Goal: Task Accomplishment & Management: Complete application form

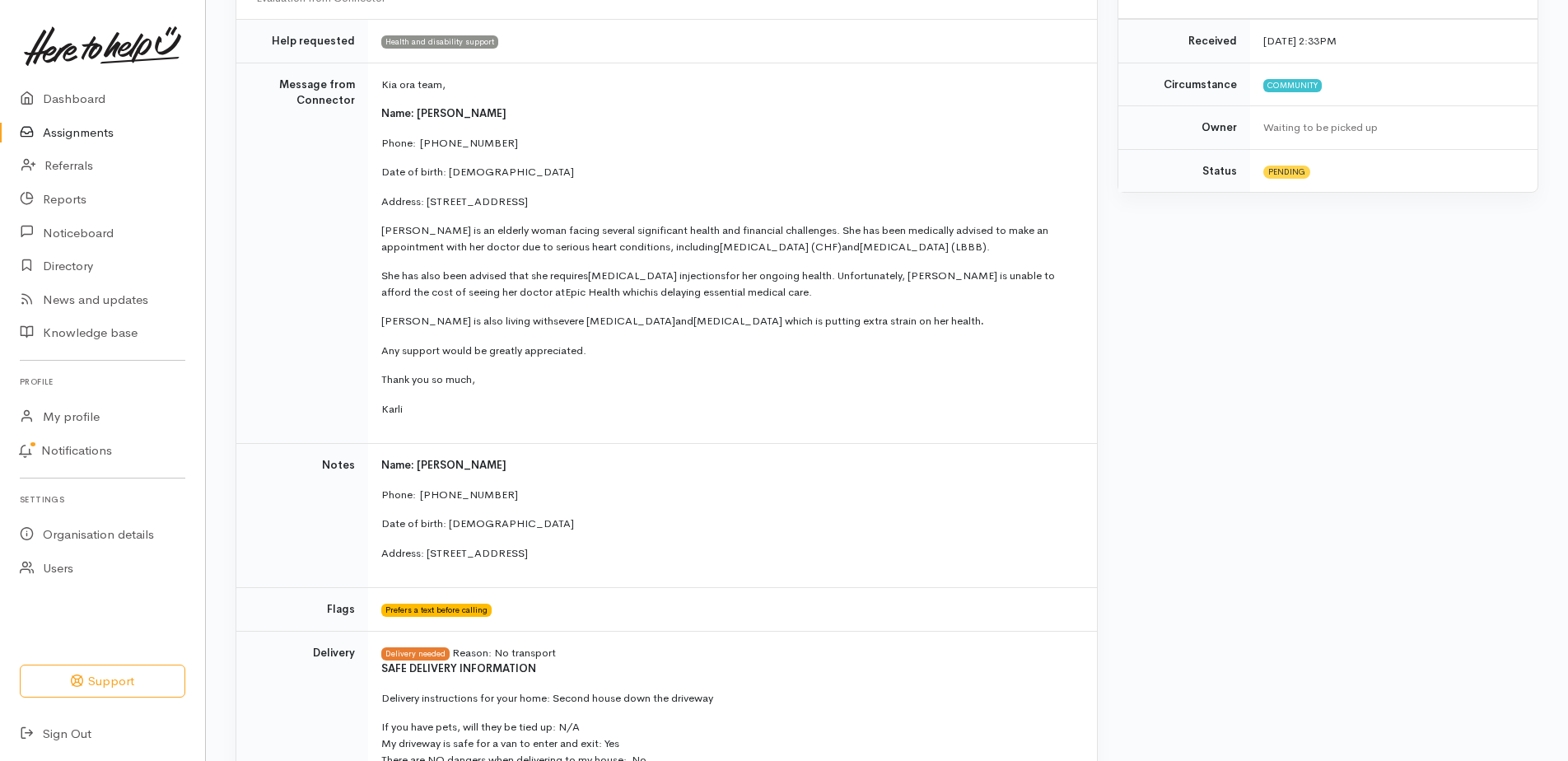
scroll to position [412, 0]
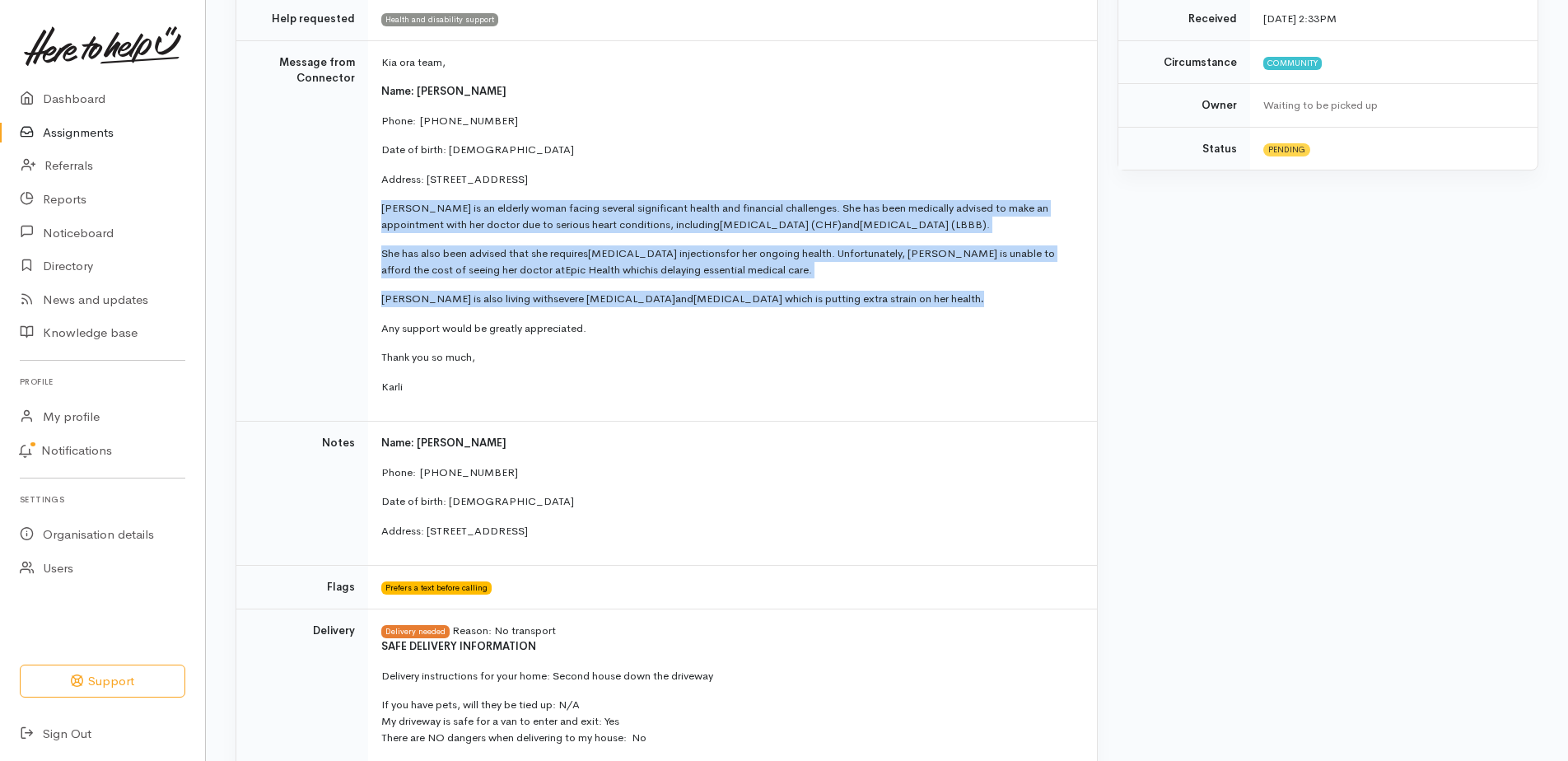
drag, startPoint x: 381, startPoint y: 205, endPoint x: 959, endPoint y: 293, distance: 584.7
click at [959, 293] on td "Kia ora team, Name: Judith Dombroski Phone:  0274284074 Date of birth: 13/10/19…" at bounding box center [732, 231] width 729 height 381
copy td "Judith is an elderly woman facing several significant health and financial chal…"
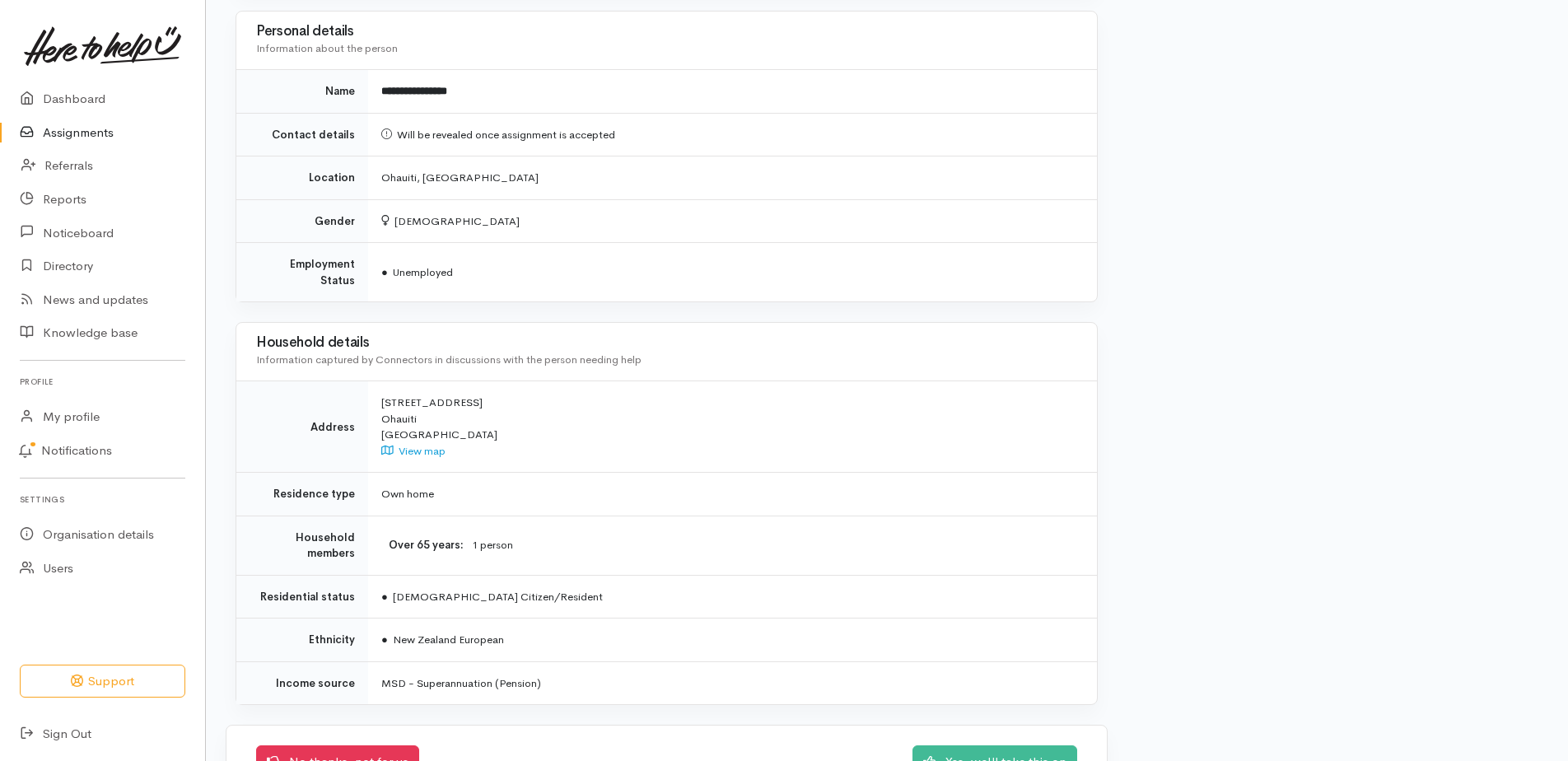
scroll to position [1235, 0]
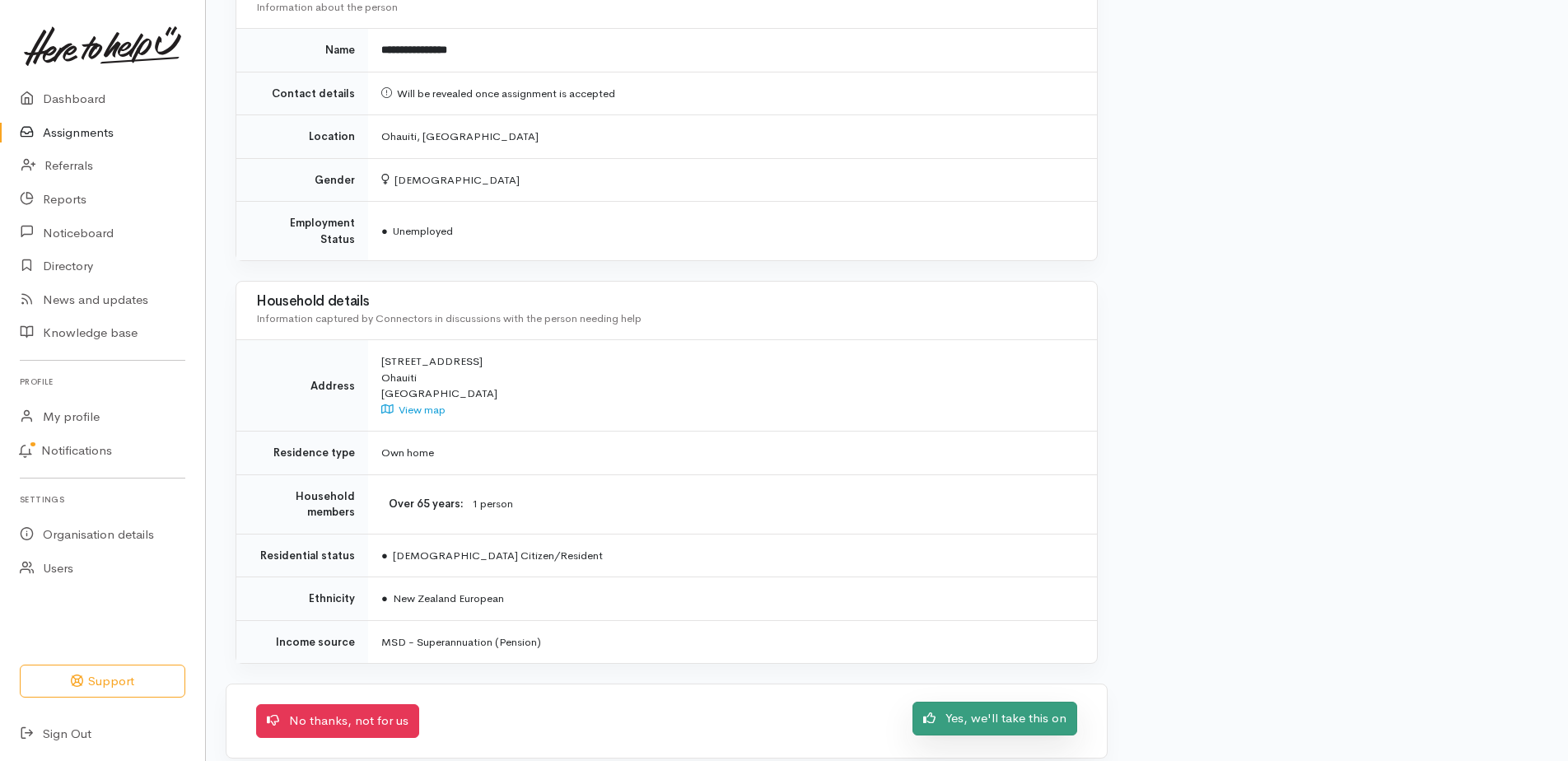
click at [1016, 702] on link "Yes, we'll take this on" at bounding box center [995, 719] width 165 height 34
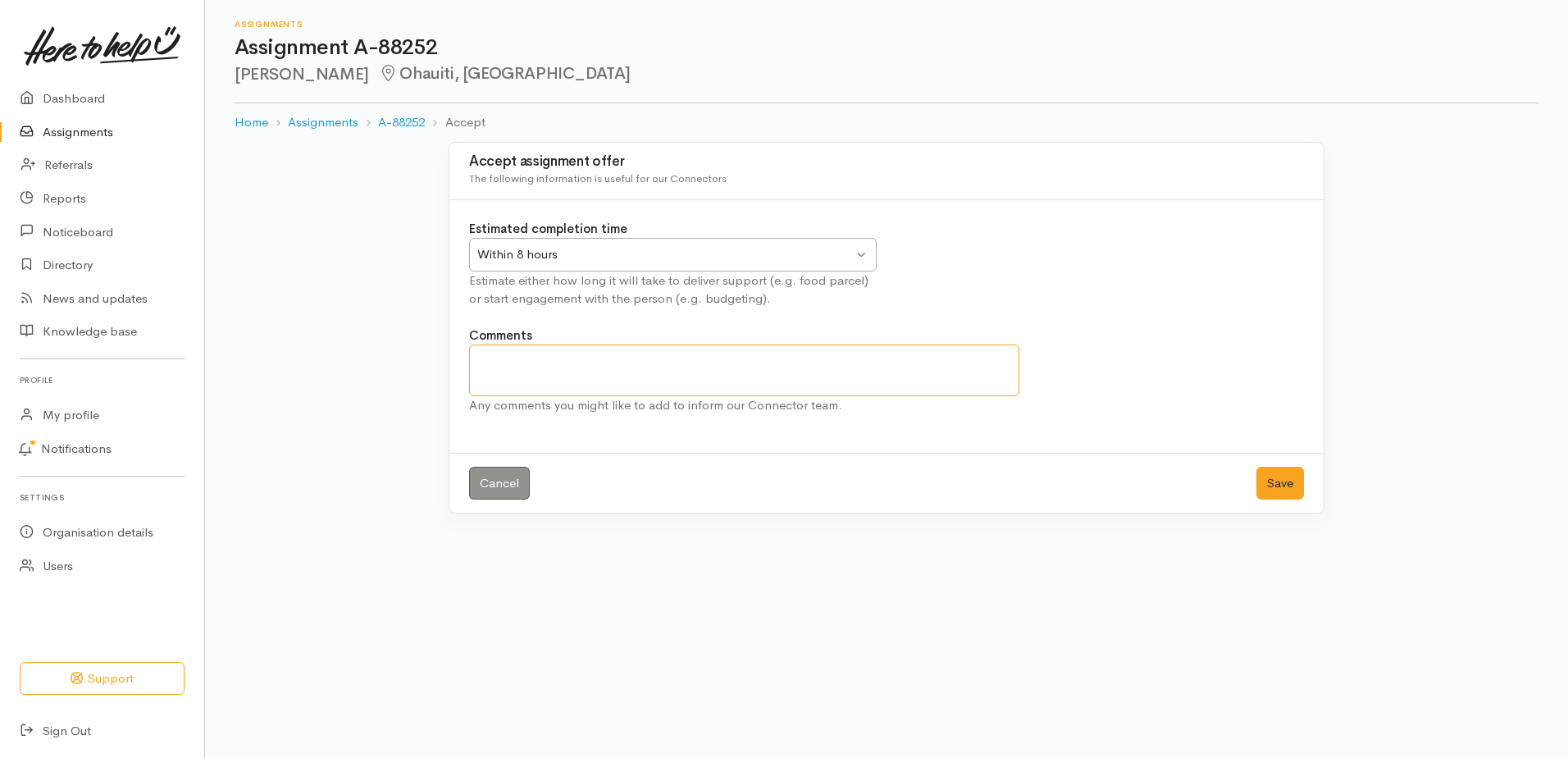
click at [544, 379] on textarea "Comments" at bounding box center [744, 370] width 551 height 51
type textarea "p"
type textarea "called pt. pt wants a apt to be booked"
click at [1281, 488] on button "Save" at bounding box center [1280, 483] width 47 height 34
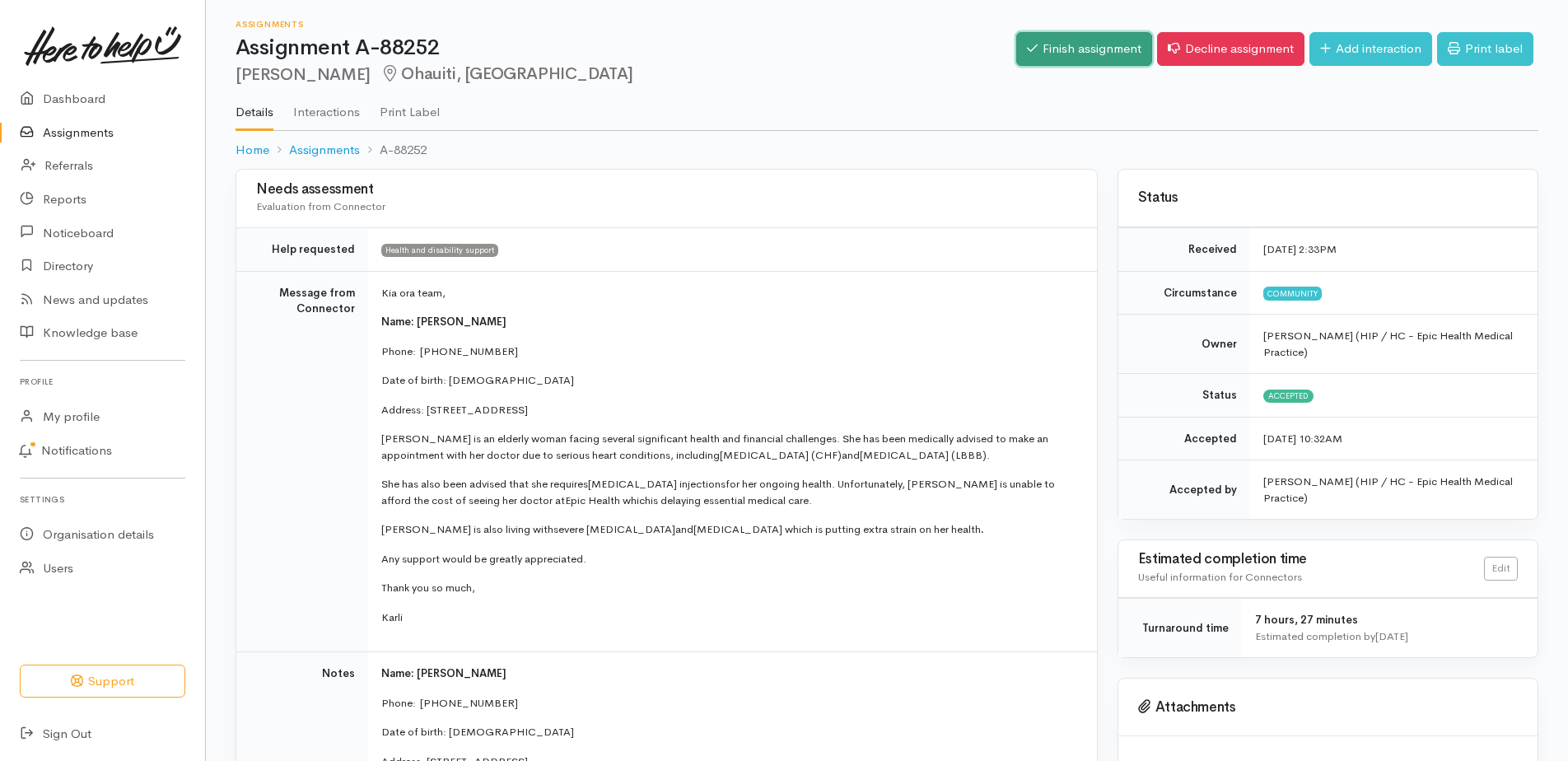
click at [1081, 52] on link "Finish assignment" at bounding box center [1084, 49] width 136 height 34
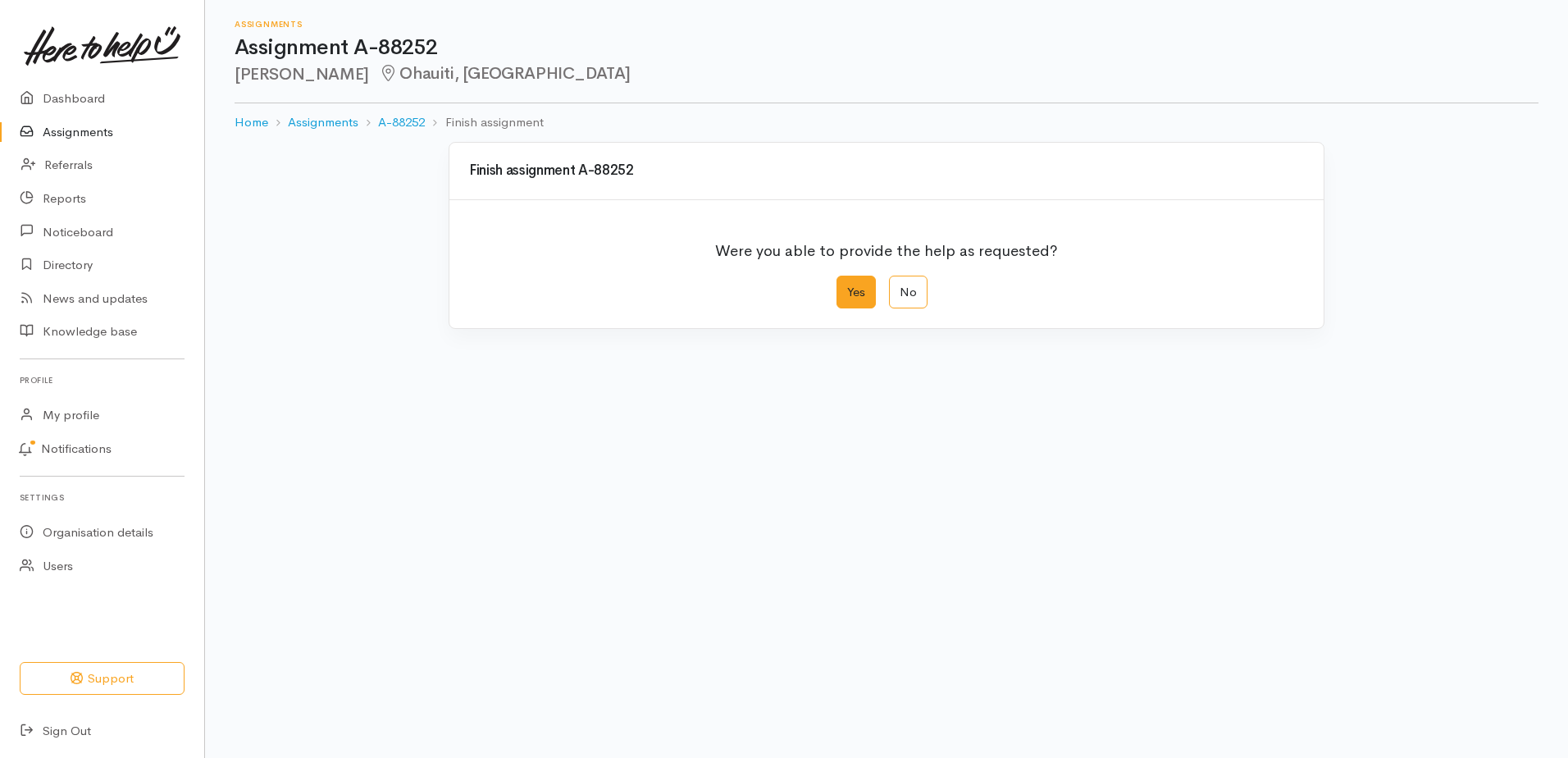
click at [856, 289] on label "Yes" at bounding box center [856, 292] width 40 height 34
click at [847, 286] on input "Yes" at bounding box center [841, 280] width 11 height 11
radio input "true"
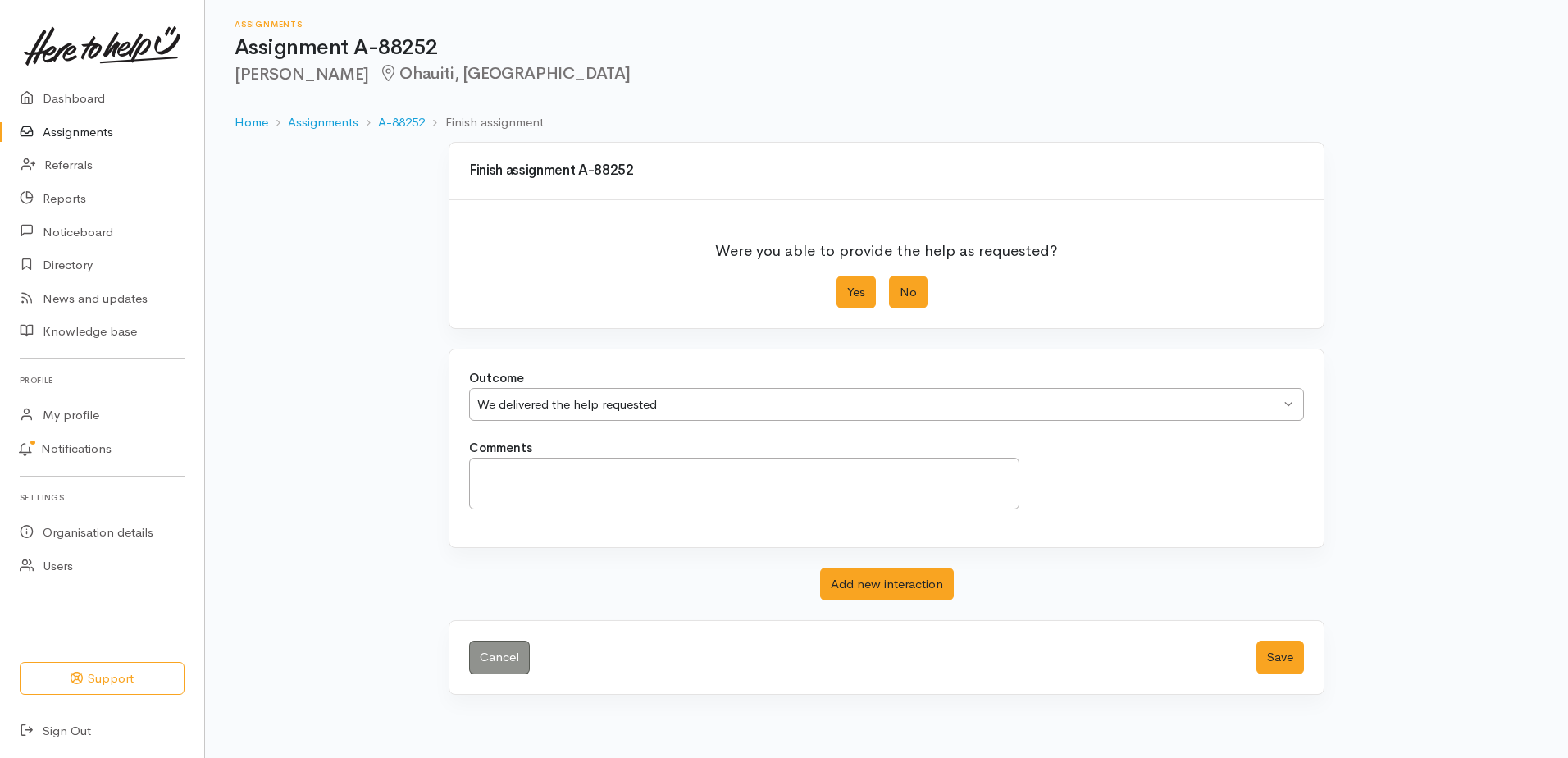
click at [898, 289] on label "No" at bounding box center [909, 292] width 39 height 34
click at [898, 286] on input "No" at bounding box center [894, 280] width 11 height 11
radio input "true"
click at [1276, 659] on button "Save" at bounding box center [1280, 658] width 47 height 34
click at [1282, 652] on button "Save" at bounding box center [1280, 658] width 47 height 34
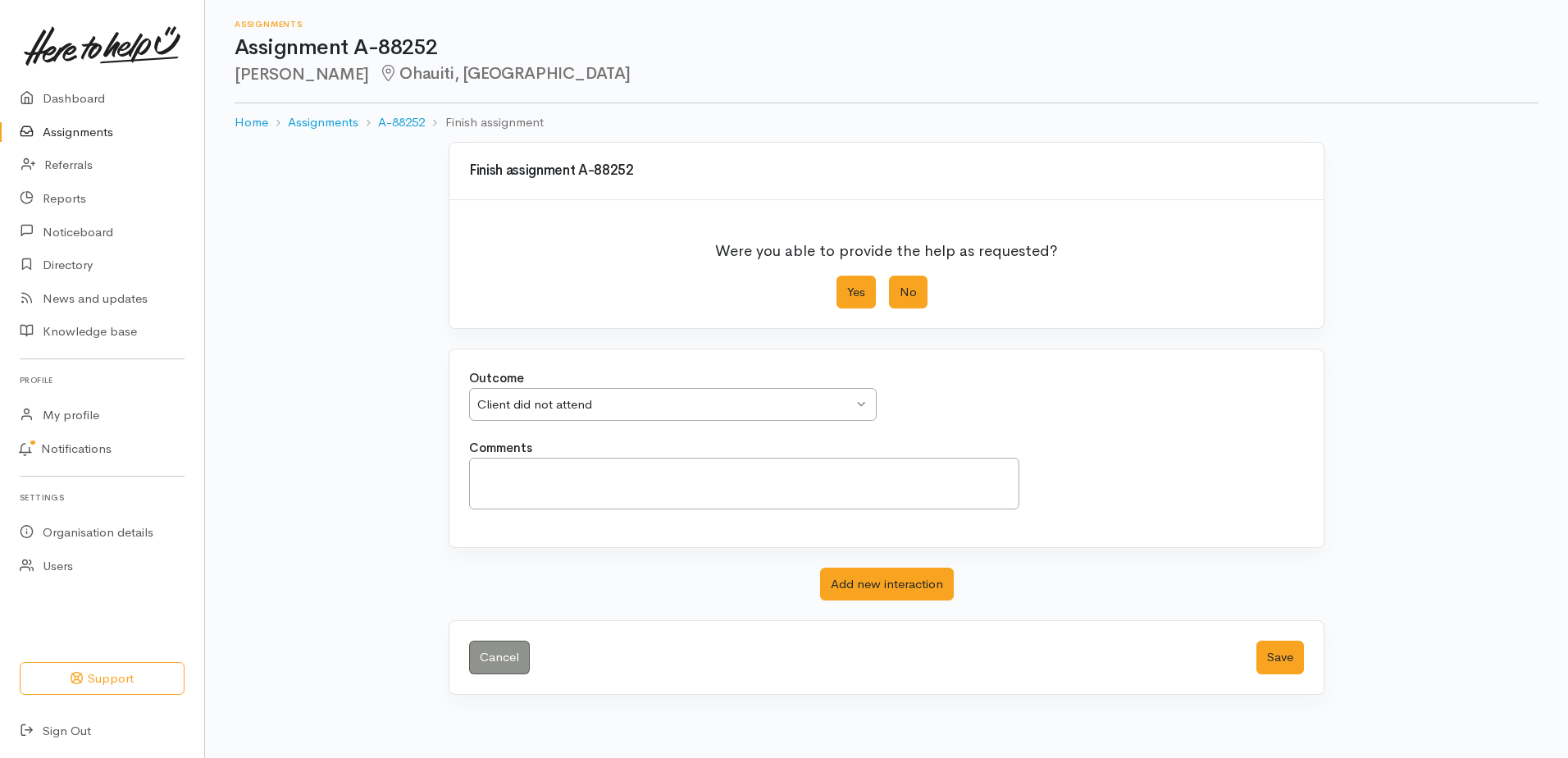
click at [845, 281] on label "Yes" at bounding box center [856, 292] width 40 height 34
click at [845, 281] on input "Yes" at bounding box center [841, 280] width 11 height 11
radio input "true"
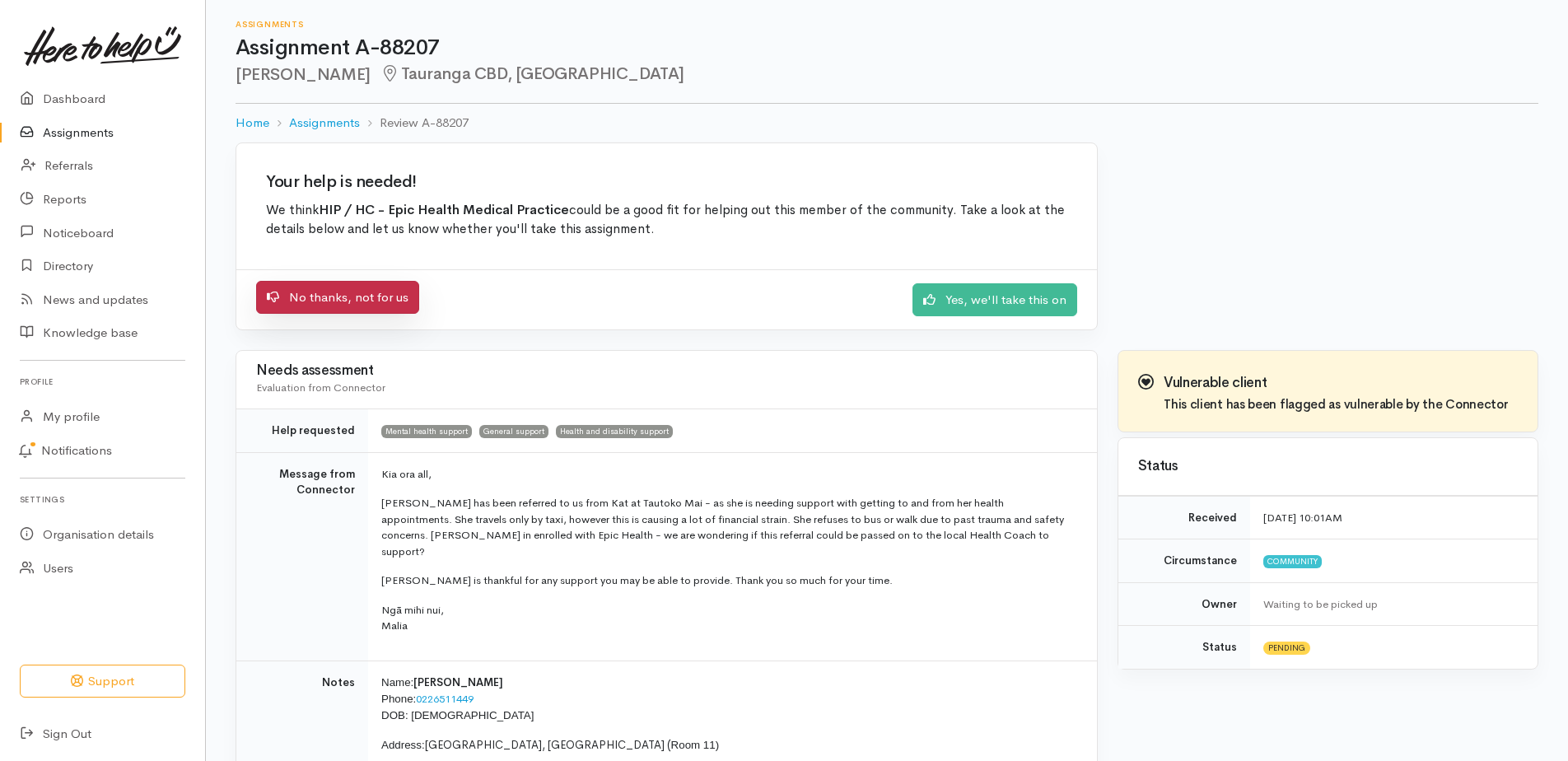
click at [338, 291] on link "No thanks, not for us" at bounding box center [337, 298] width 163 height 34
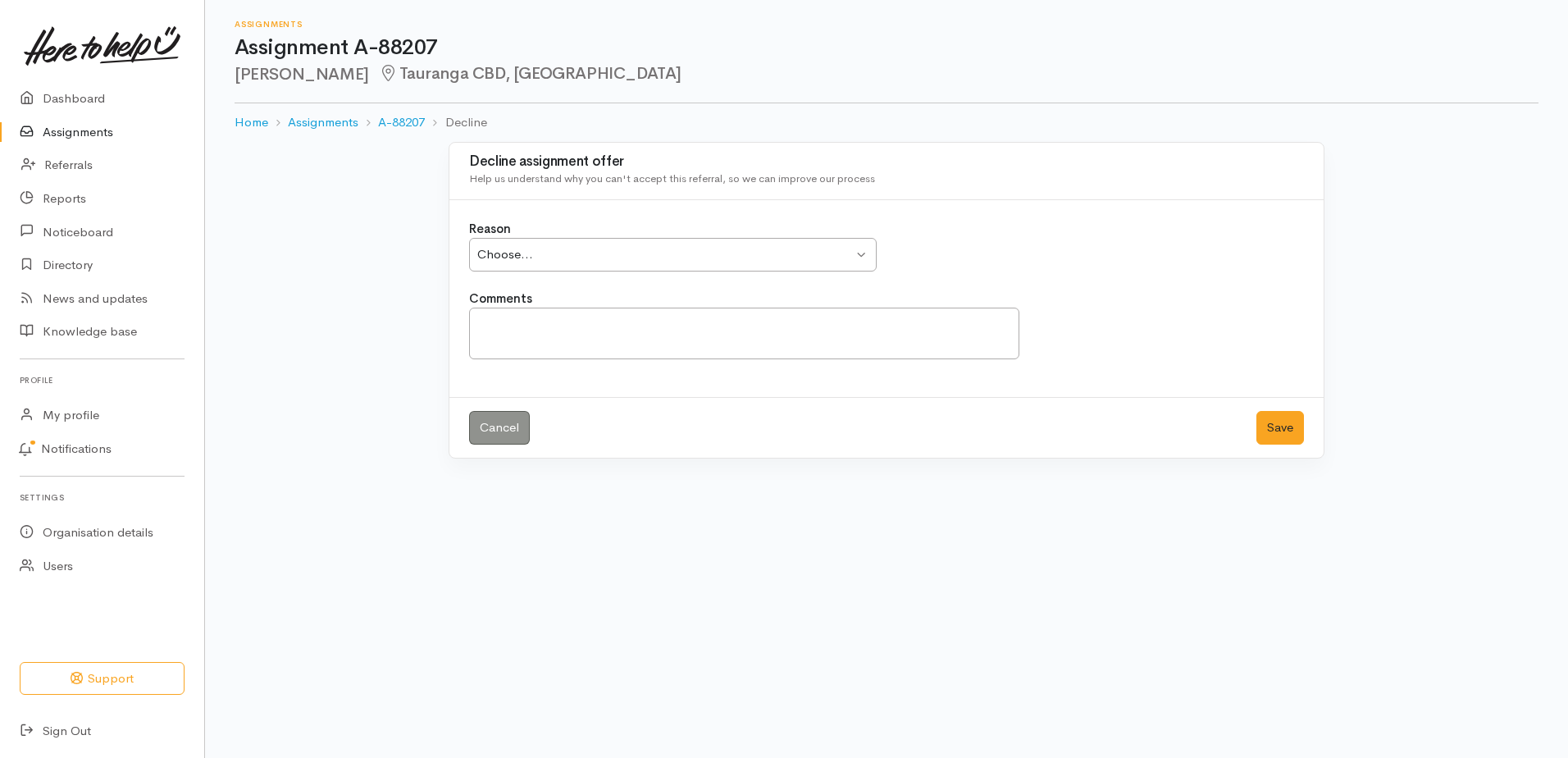
click at [856, 254] on div "Choose... Choose..." at bounding box center [673, 254] width 408 height 34
click at [570, 342] on textarea "Comments" at bounding box center [744, 333] width 551 height 51
type textarea "p"
type textarea "unable to comment due to privacy issues"
click at [1290, 431] on button "Save" at bounding box center [1280, 428] width 47 height 34
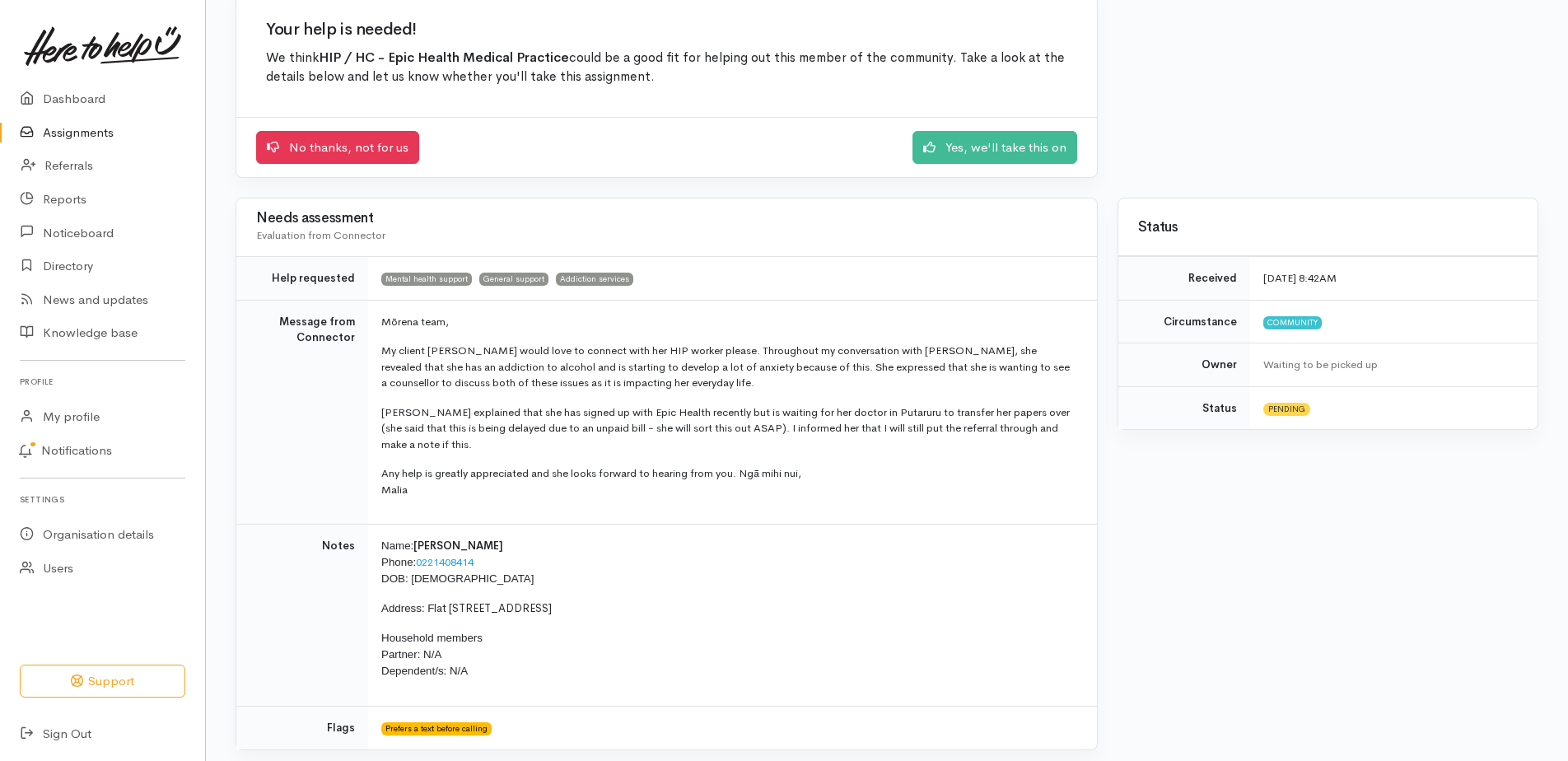
scroll to position [165, 0]
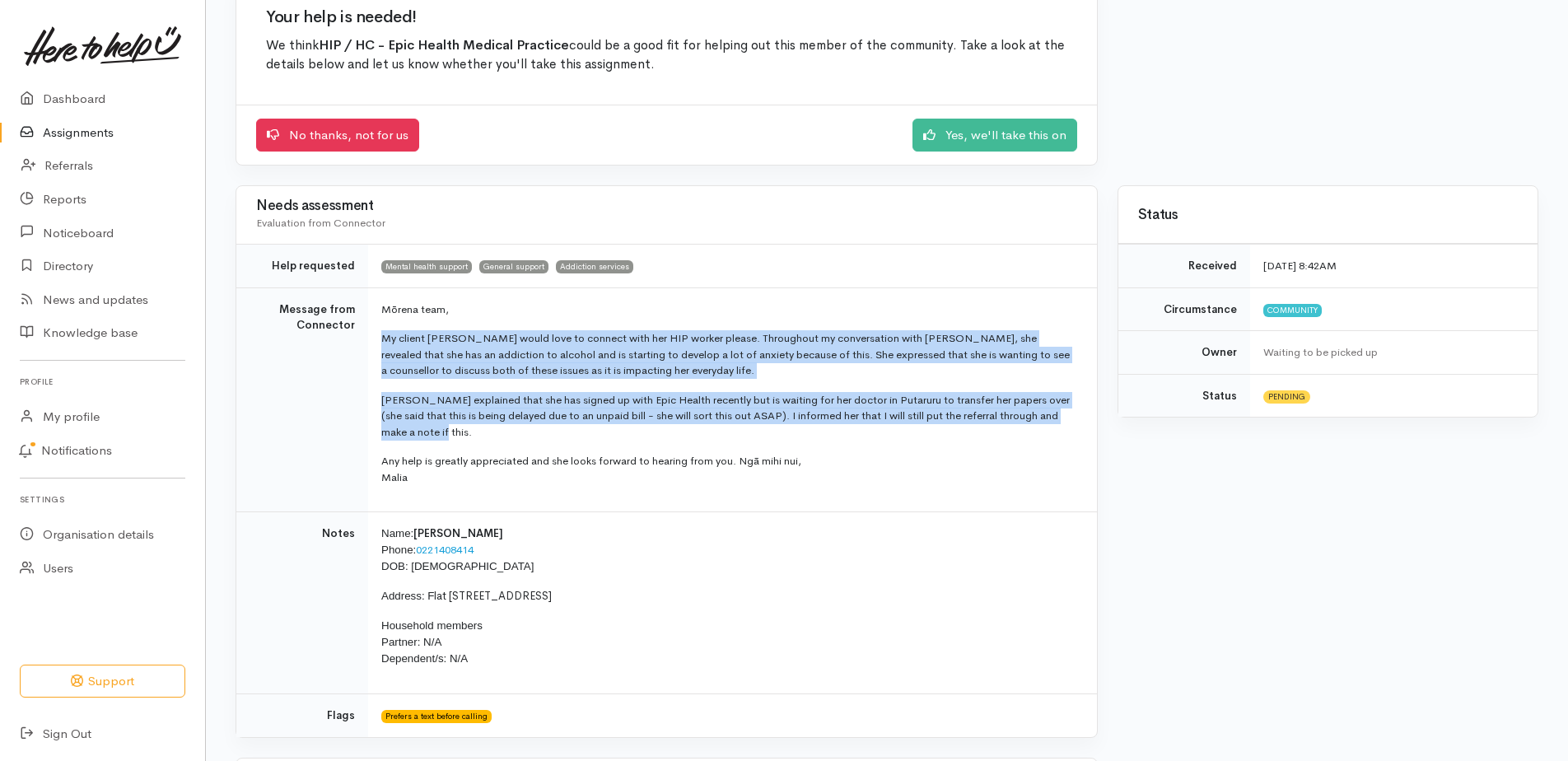
drag, startPoint x: 383, startPoint y: 337, endPoint x: 941, endPoint y: 428, distance: 565.4
click at [941, 428] on td "Mōrena team, My client [PERSON_NAME] would love to connect with her HIP worker …" at bounding box center [732, 400] width 729 height 225
copy td "My client [PERSON_NAME] would love to connect with her HIP worker please. Throu…"
click at [993, 129] on link "Yes, we'll take this on" at bounding box center [995, 133] width 165 height 34
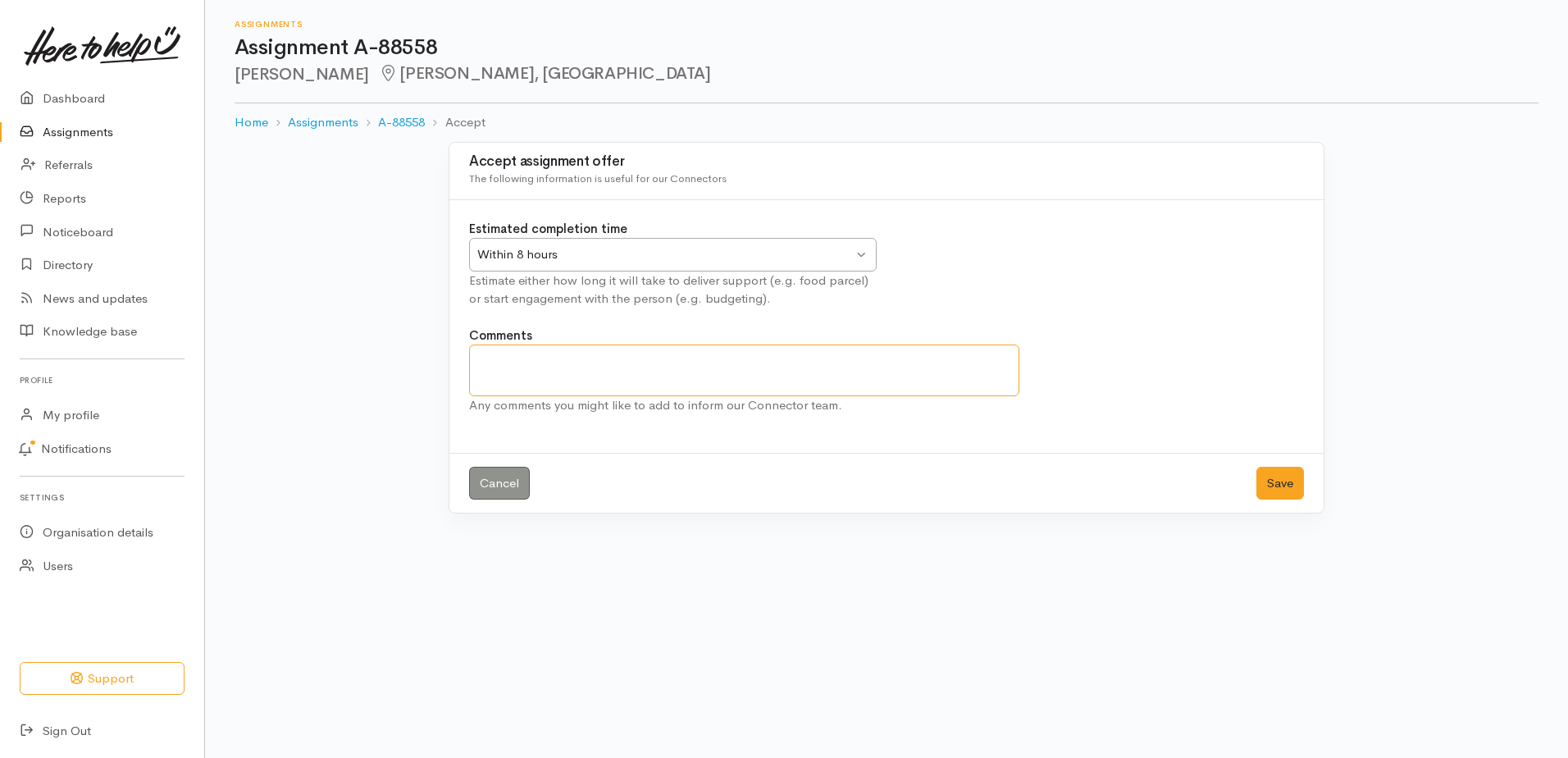
click at [499, 374] on textarea "Comments" at bounding box center [744, 370] width 551 height 51
paste textarea "Discussed with patient: - to have her notes transfered from her previous gp's p…"
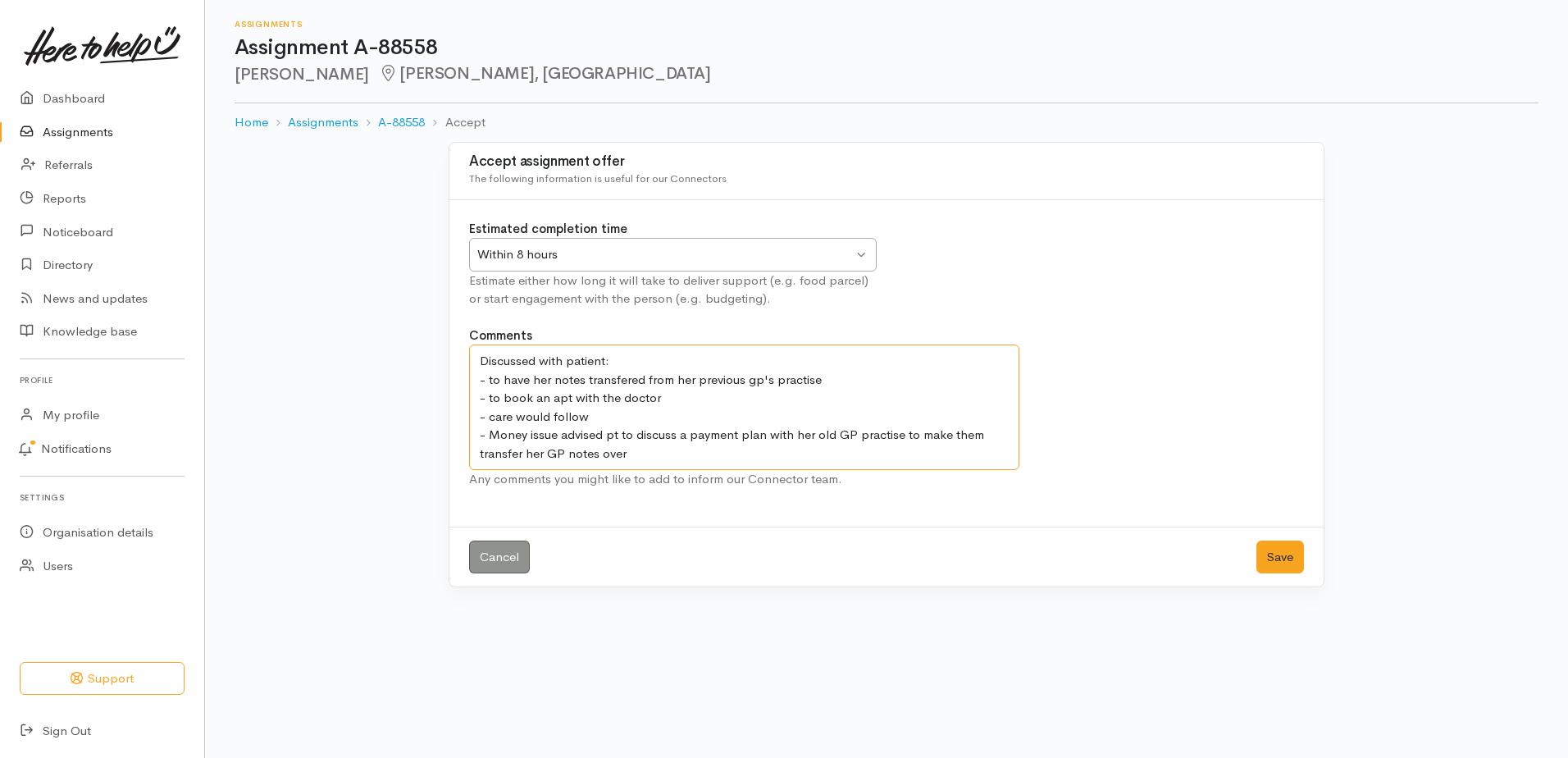
click at [618, 395] on textarea "Discussed with patient: - to have her notes transfered from her previous gp's p…" at bounding box center [744, 407] width 551 height 125
click at [661, 403] on textarea "Discussed with patient: - to have her notes transfered from her previous gp's p…" at bounding box center [744, 407] width 551 height 125
click at [607, 416] on textarea "Discussed with patient: - to have her notes transfered from her previous gp's p…" at bounding box center [744, 407] width 551 height 125
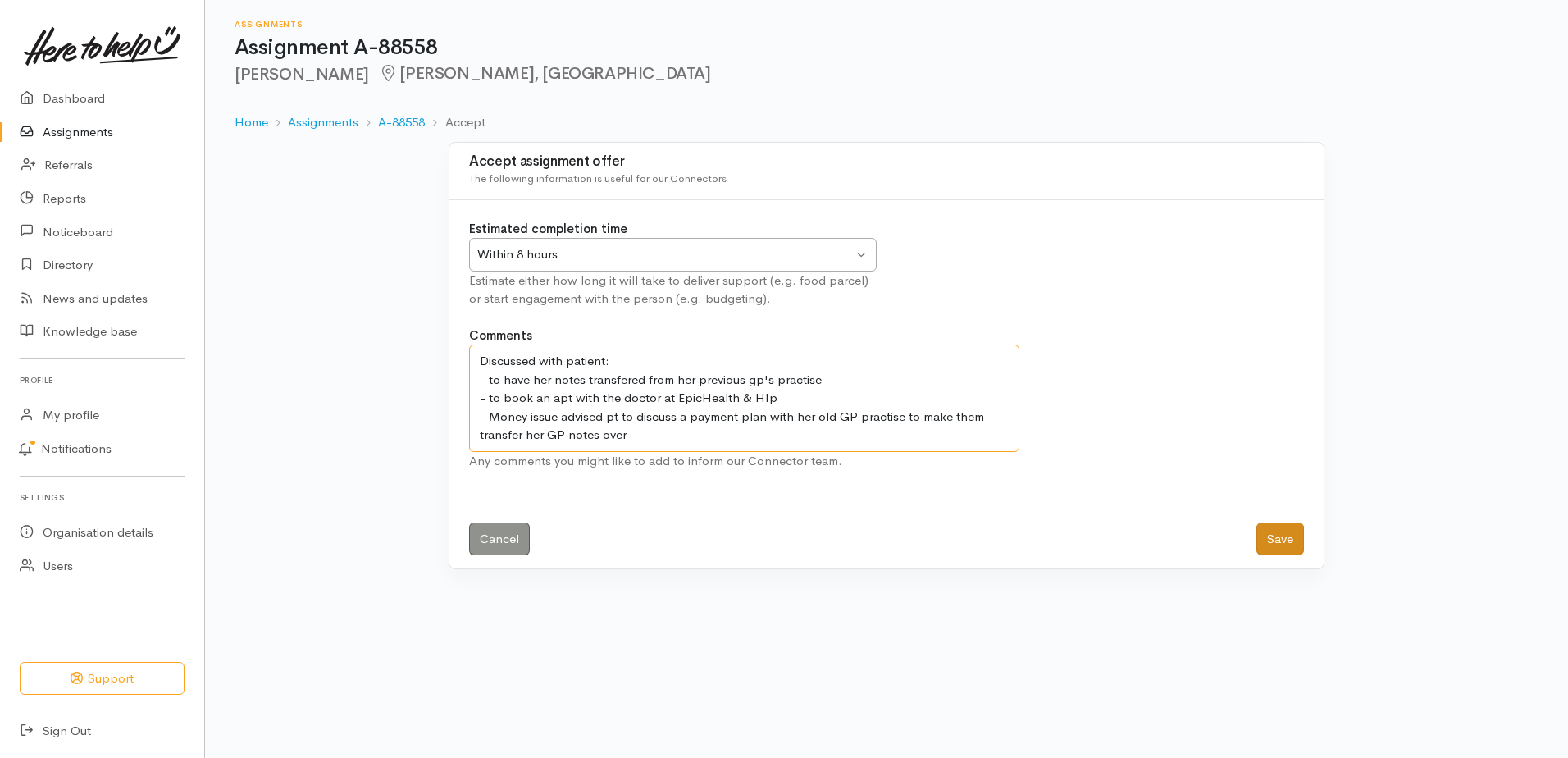
type textarea "Discussed with patient: - to have her notes transfered from her previous gp's p…"
click at [1284, 539] on button "Save" at bounding box center [1280, 539] width 47 height 34
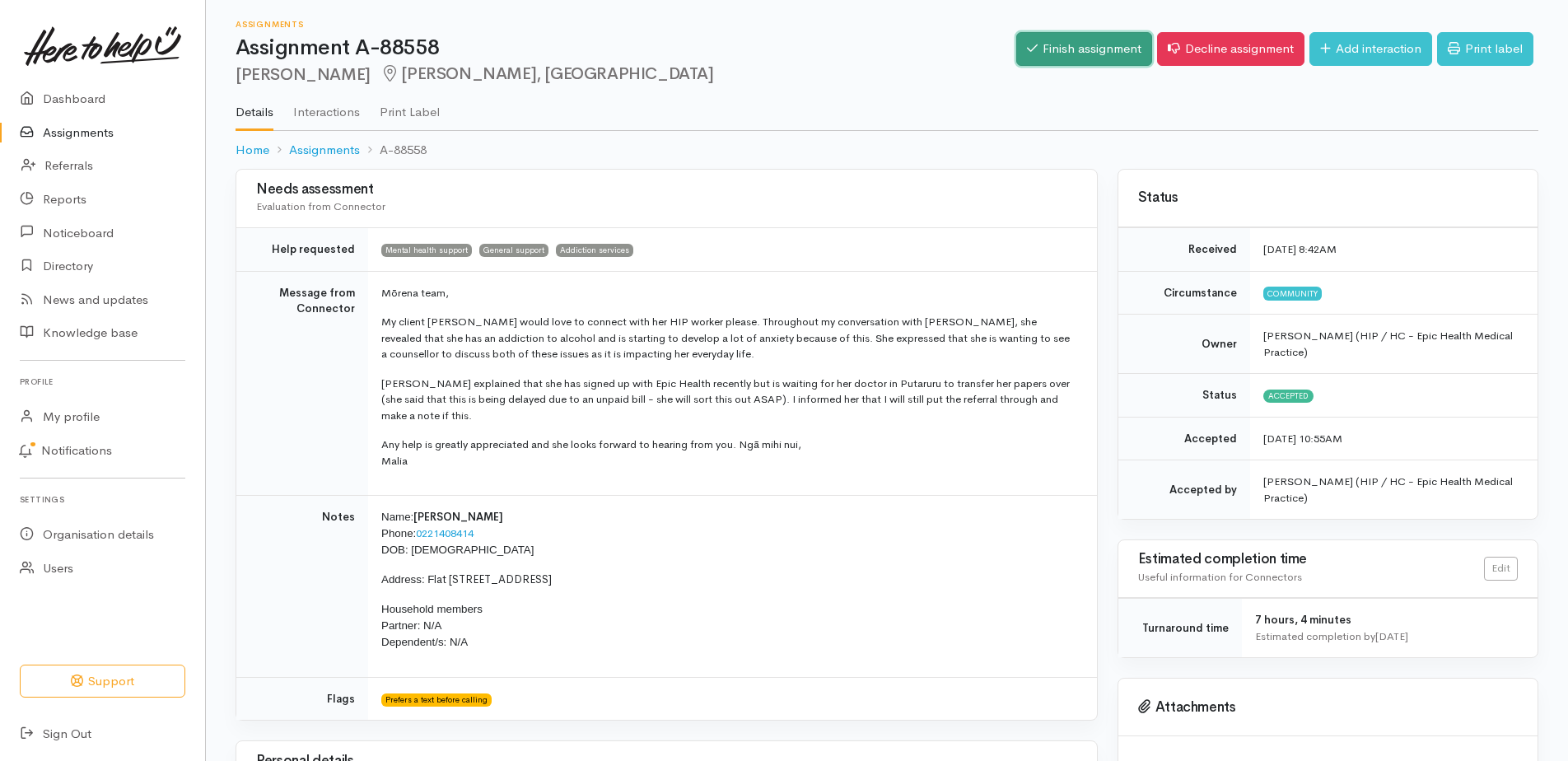
click at [1061, 53] on link "Finish assignment" at bounding box center [1084, 49] width 136 height 34
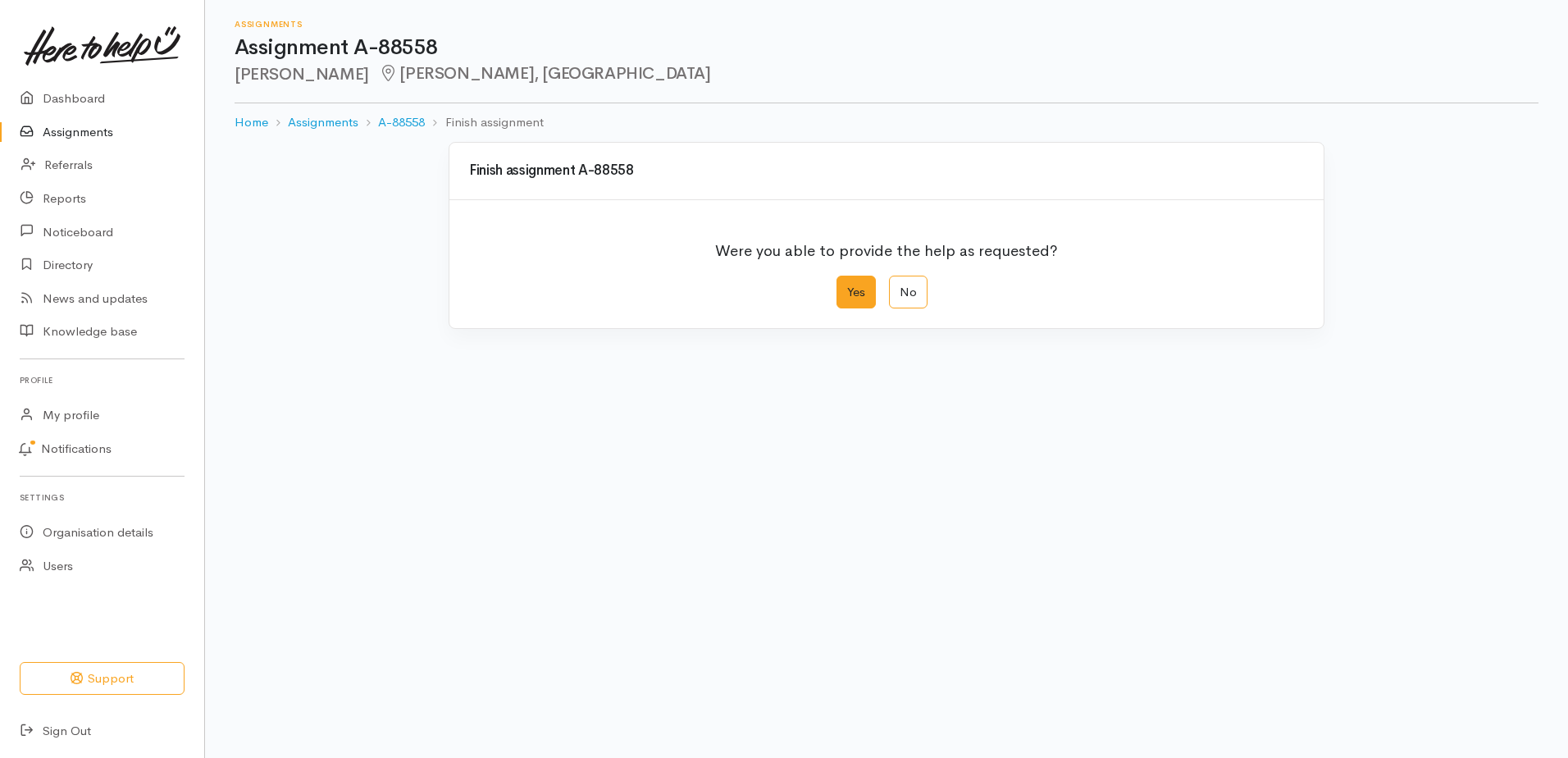
click at [851, 288] on label "Yes" at bounding box center [856, 292] width 40 height 34
click at [847, 286] on input "Yes" at bounding box center [841, 280] width 11 height 11
radio input "true"
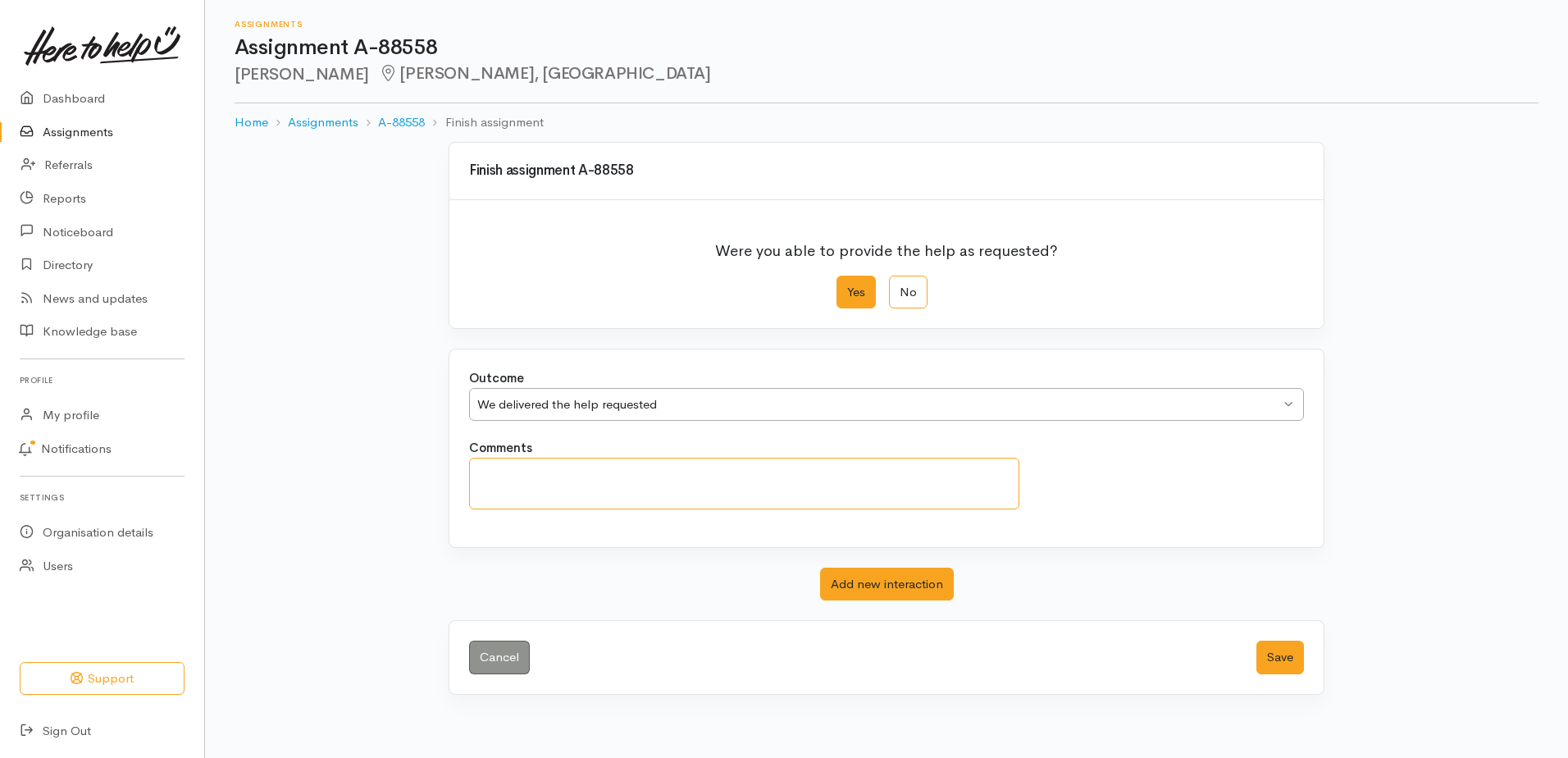
click at [500, 472] on textarea "Comments" at bounding box center [744, 483] width 551 height 51
type textarea "pt. driven to get her notes transferred over to new GP practise"
click at [848, 293] on label "Yes" at bounding box center [856, 292] width 40 height 34
click at [847, 286] on input "Yes" at bounding box center [841, 280] width 11 height 11
click at [846, 290] on label "Yes" at bounding box center [856, 292] width 40 height 34
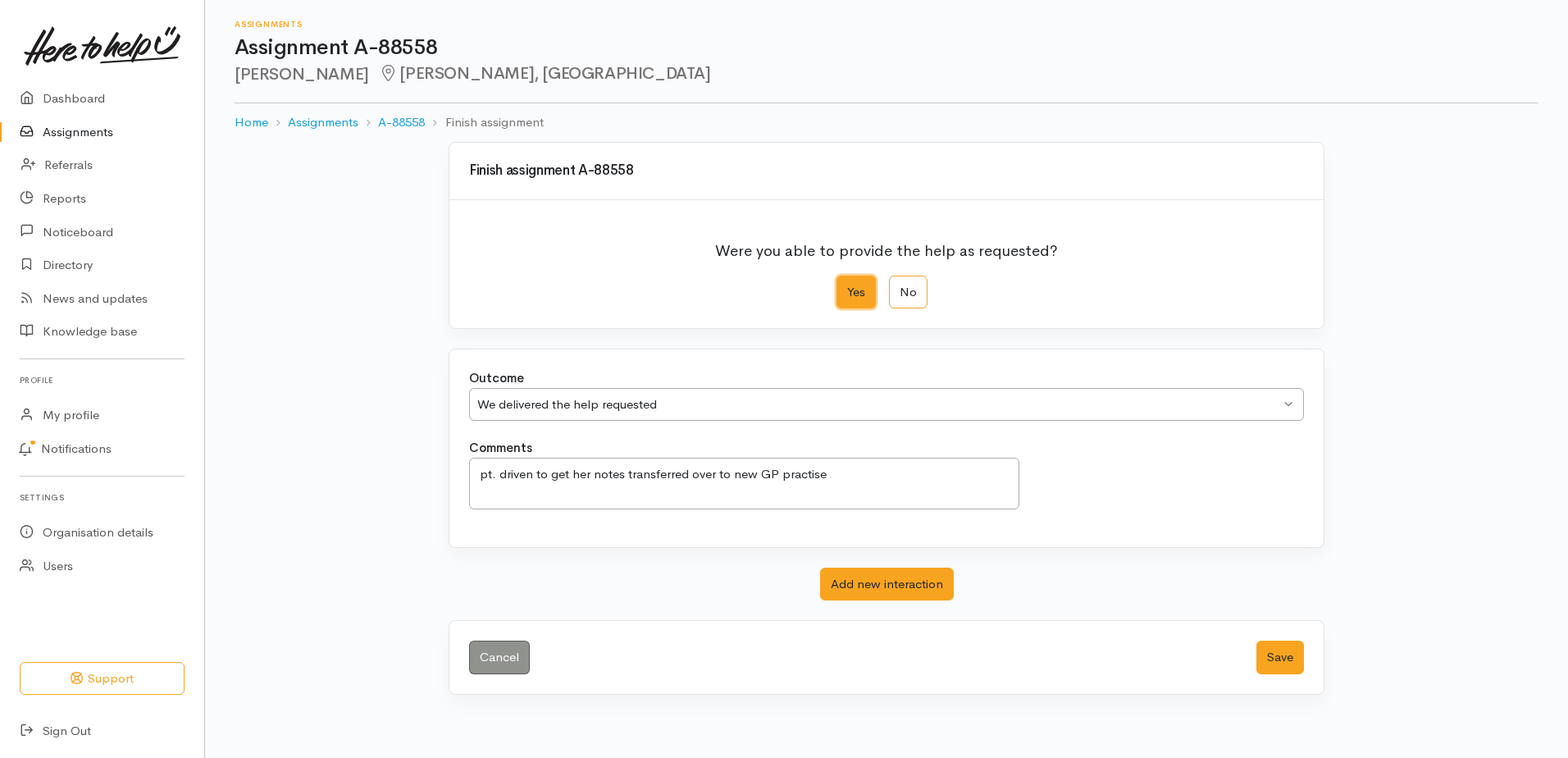
click at [846, 286] on input "Yes" at bounding box center [841, 280] width 11 height 11
click at [1276, 652] on button "Save" at bounding box center [1280, 658] width 47 height 34
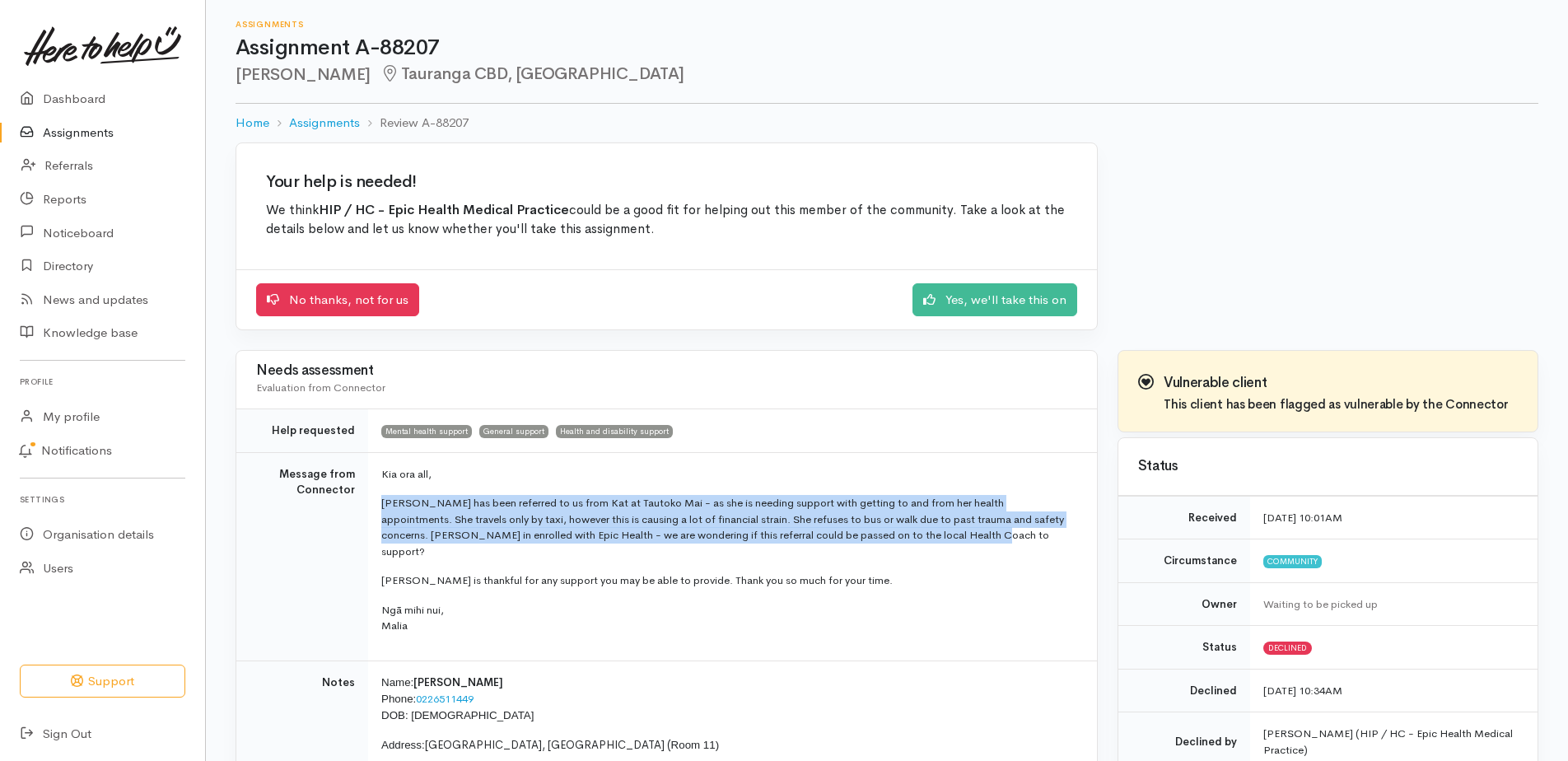
drag, startPoint x: 382, startPoint y: 502, endPoint x: 907, endPoint y: 539, distance: 526.3
click at [907, 539] on p "Susan has been referred to us from Kat at Tautoko Mai - as she is needing suppo…" at bounding box center [729, 527] width 696 height 64
copy p "Susan has been referred to us from Kat at Tautoko Mai - as she is needing suppo…"
click at [309, 290] on link "No thanks, not for us" at bounding box center [337, 298] width 163 height 34
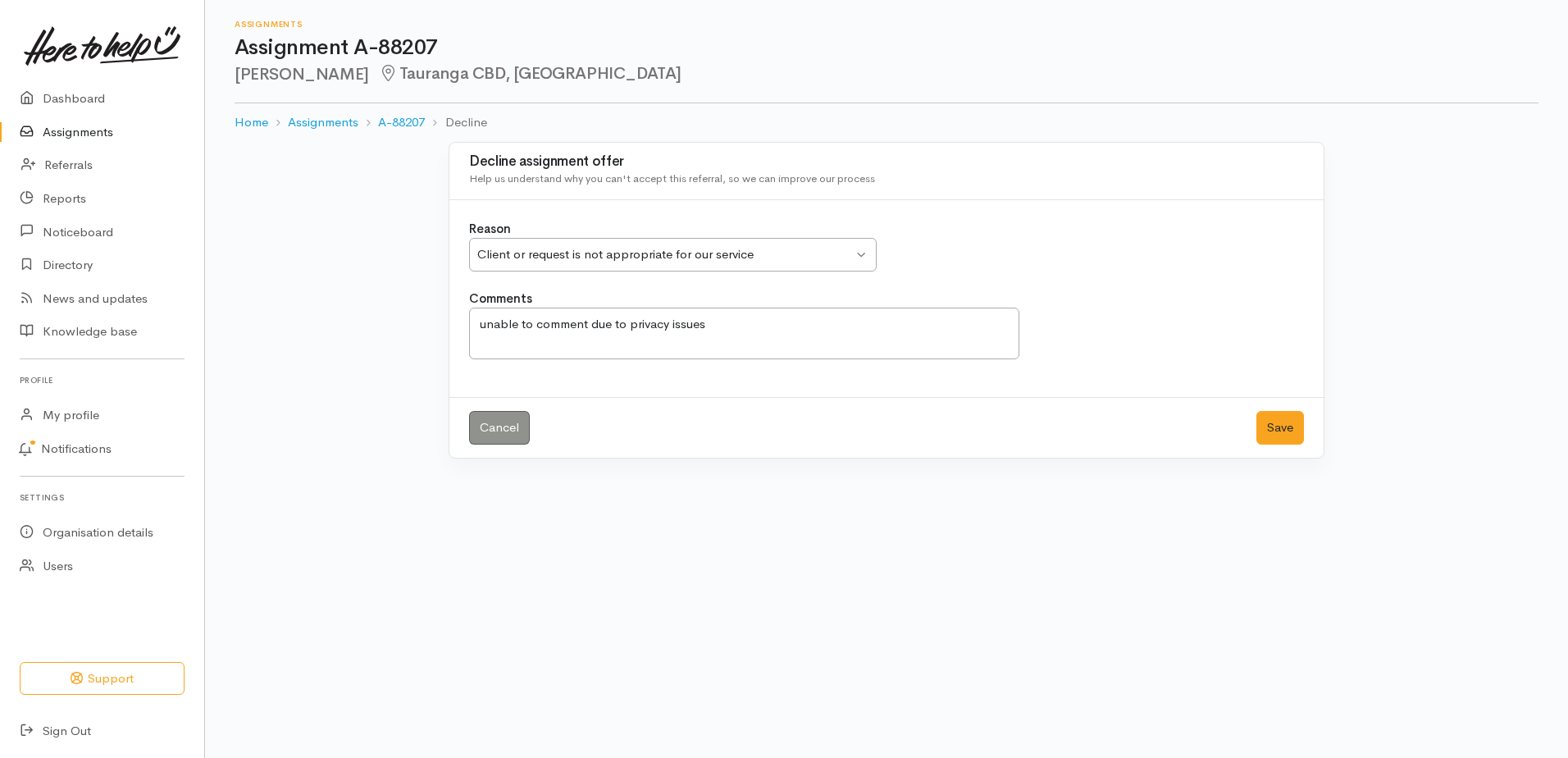
click at [865, 255] on div "Client or request is not appropriate for our service Client or request is not a…" at bounding box center [673, 254] width 408 height 34
click at [585, 443] on div "Decline assignment offer Help us understand why you can't accept this referral,…" at bounding box center [887, 300] width 876 height 317
click at [521, 327] on textarea "unable to comment due to privacy issues" at bounding box center [744, 333] width 551 height 51
click at [1276, 426] on button "Save" at bounding box center [1280, 428] width 47 height 34
